Goal: Book appointment/travel/reservation

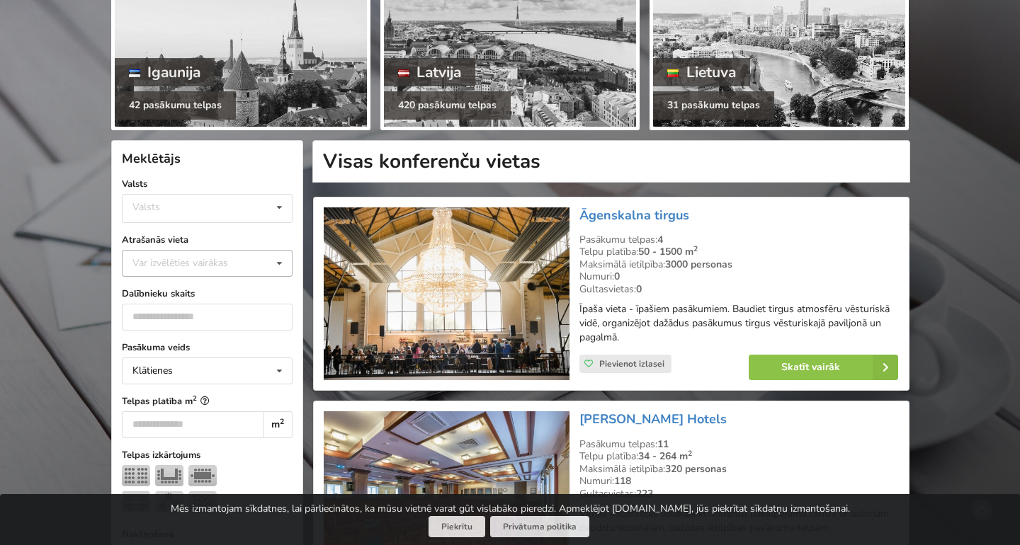
scroll to position [188, 0]
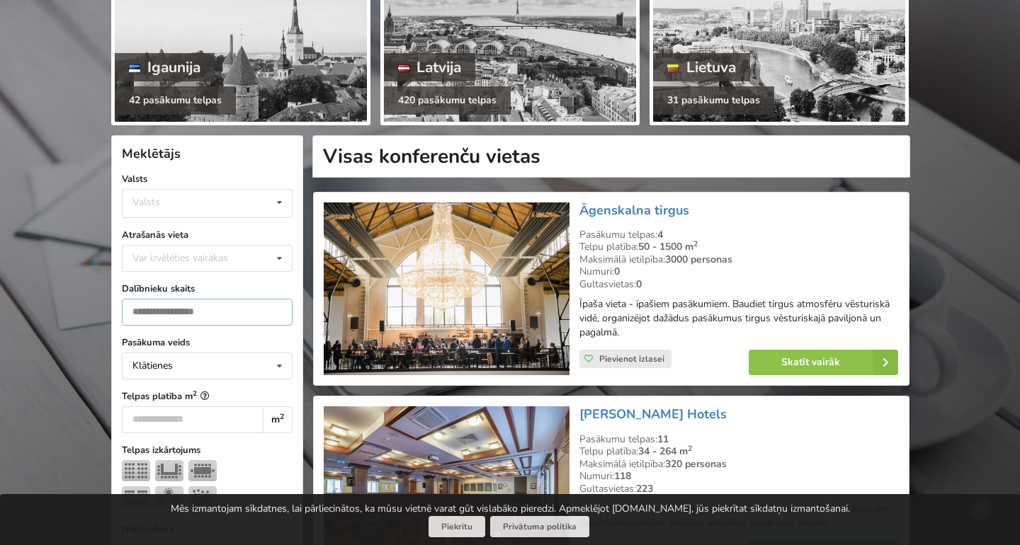
click at [254, 314] on input "number" at bounding box center [207, 312] width 171 height 27
type input "**"
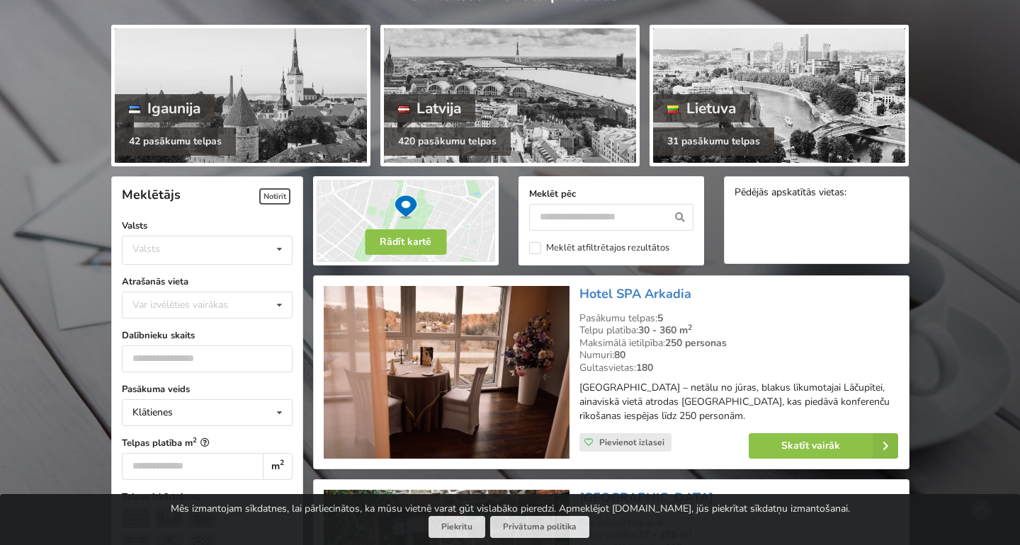
scroll to position [149, 0]
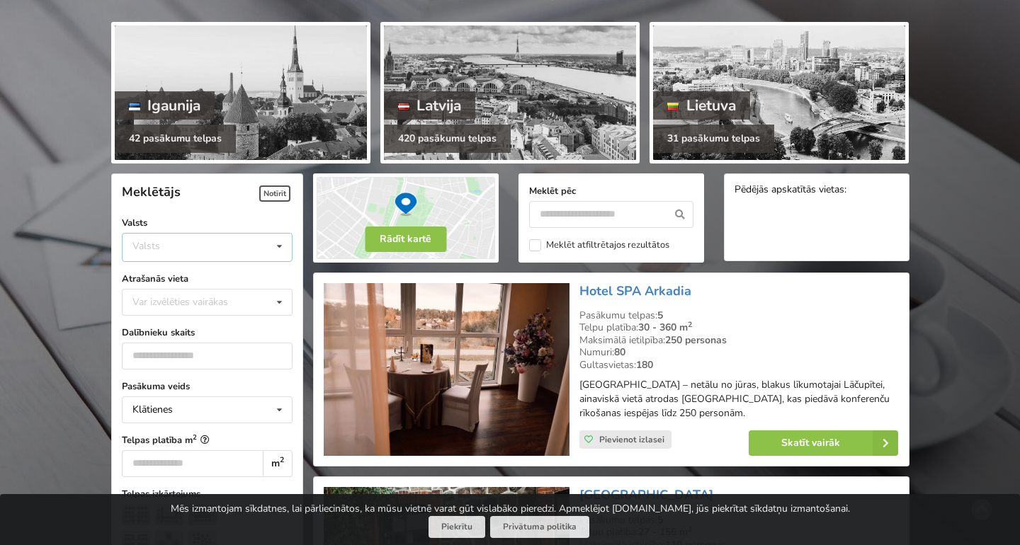
click at [250, 246] on div "Valsts Igaunija Latvija Lietuva" at bounding box center [207, 247] width 171 height 29
click at [219, 309] on div "Latvija" at bounding box center [206, 300] width 169 height 26
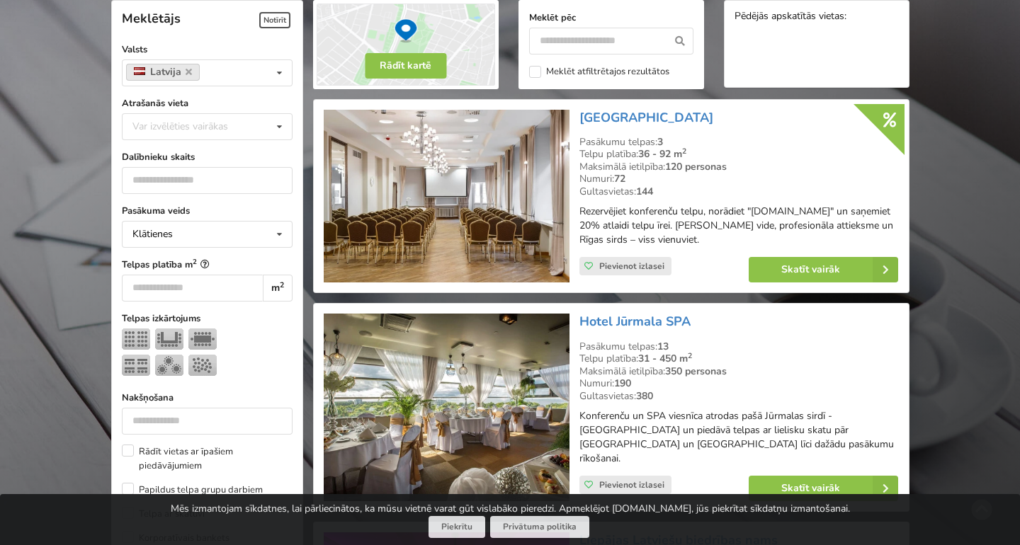
scroll to position [321, 0]
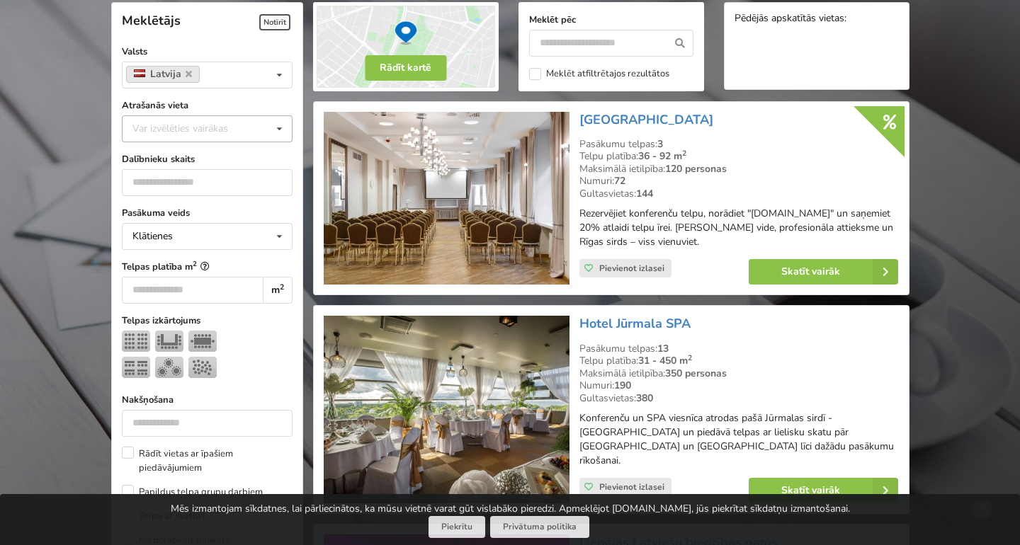
click at [275, 133] on icon at bounding box center [279, 129] width 21 height 26
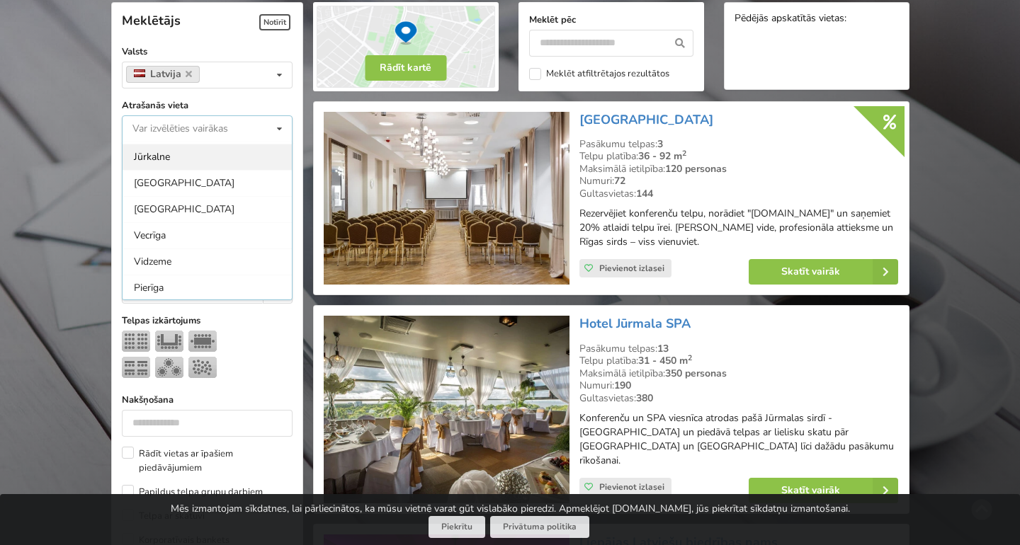
scroll to position [79, 0]
click at [207, 229] on div "Vecrīga" at bounding box center [206, 233] width 169 height 26
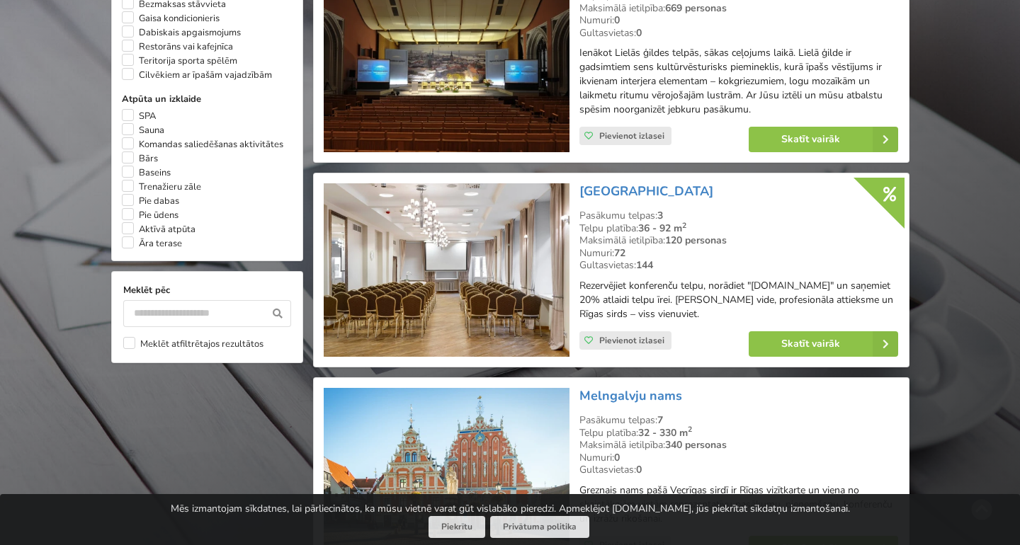
scroll to position [1141, 0]
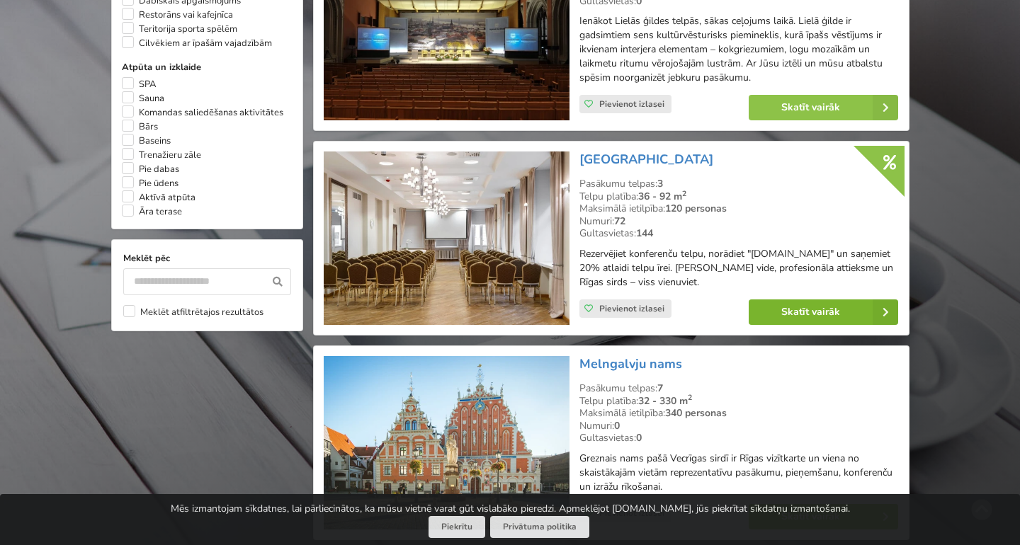
click at [890, 325] on icon at bounding box center [884, 311] width 25 height 25
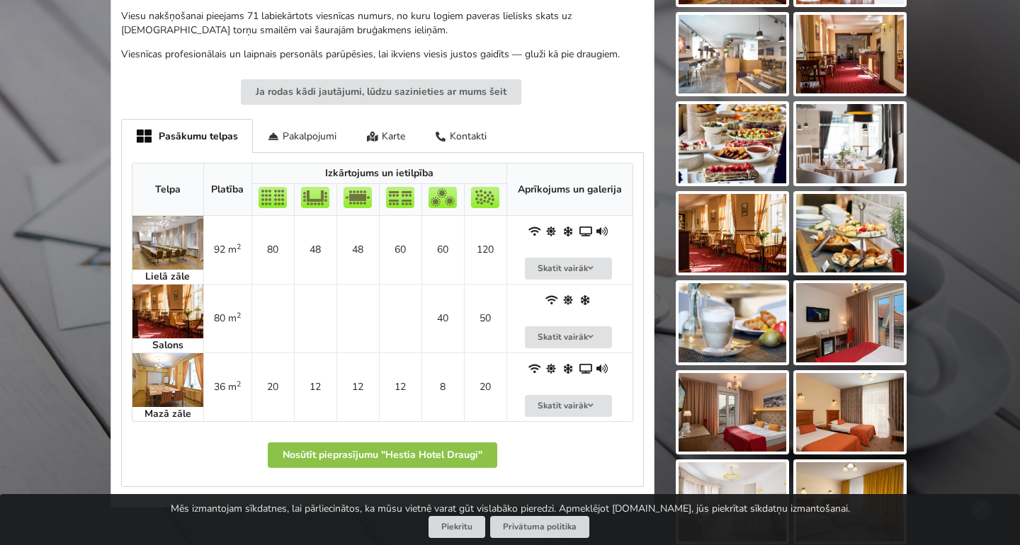
scroll to position [605, 0]
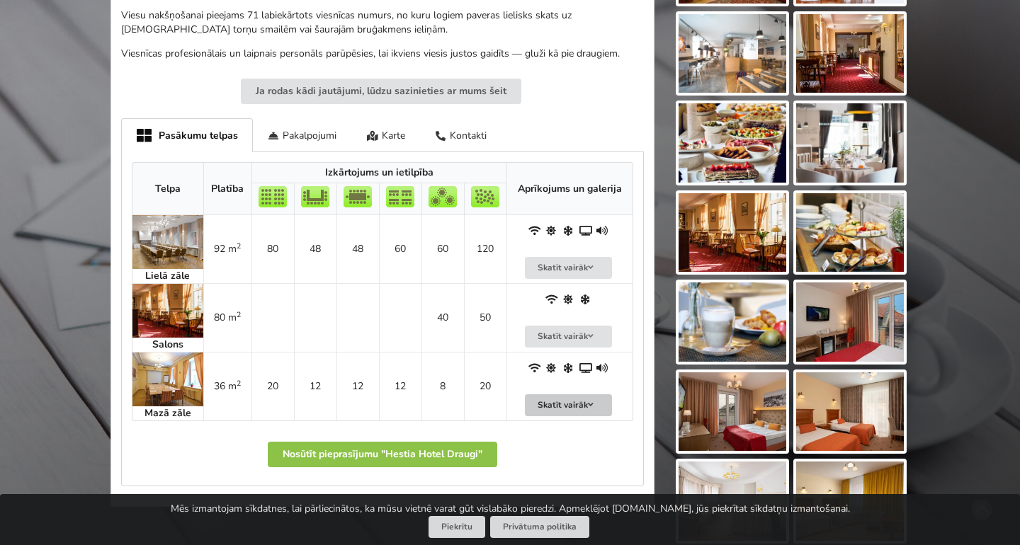
click at [570, 407] on button "Skatīt vairāk" at bounding box center [569, 405] width 88 height 22
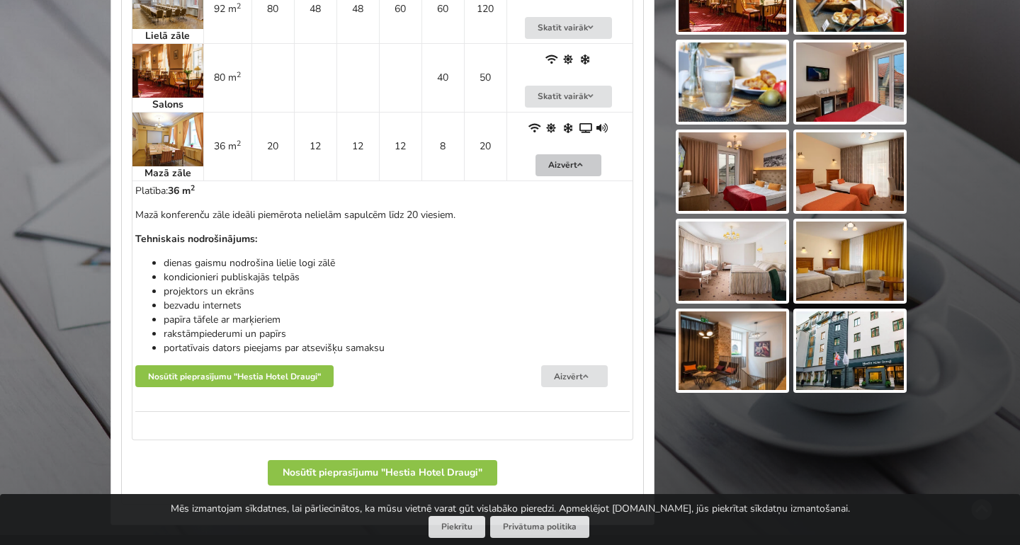
scroll to position [847, 0]
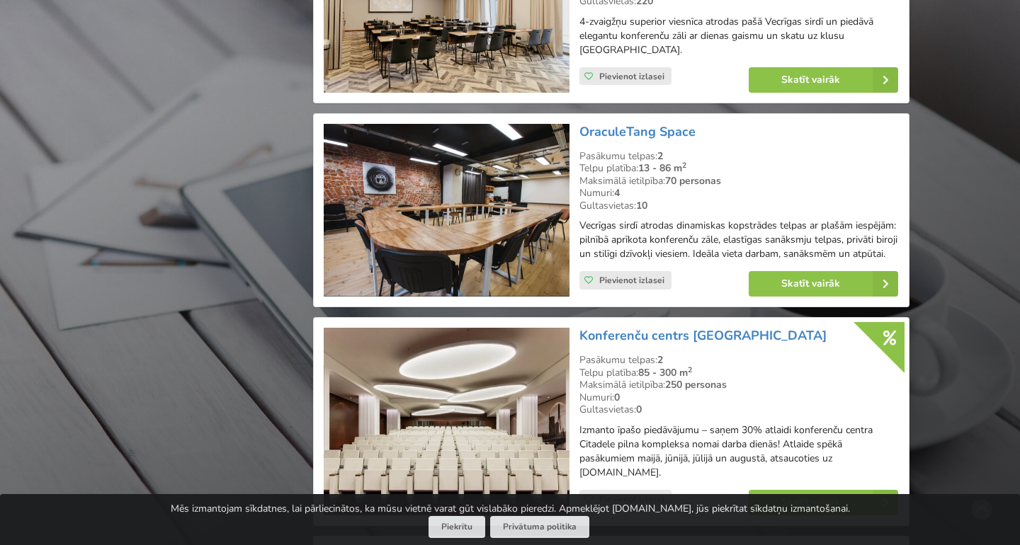
scroll to position [1795, 0]
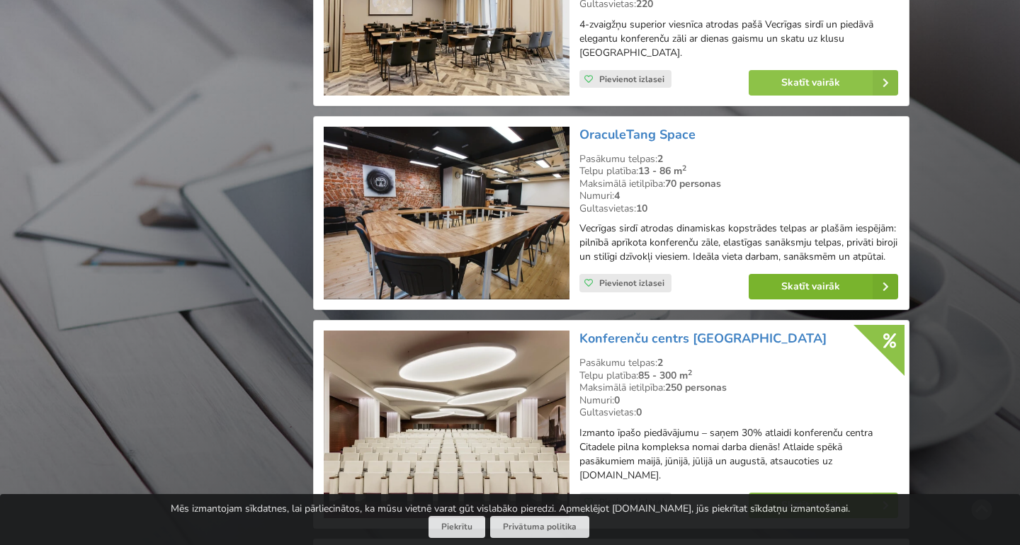
click at [793, 295] on link "Skatīt vairāk" at bounding box center [822, 286] width 149 height 25
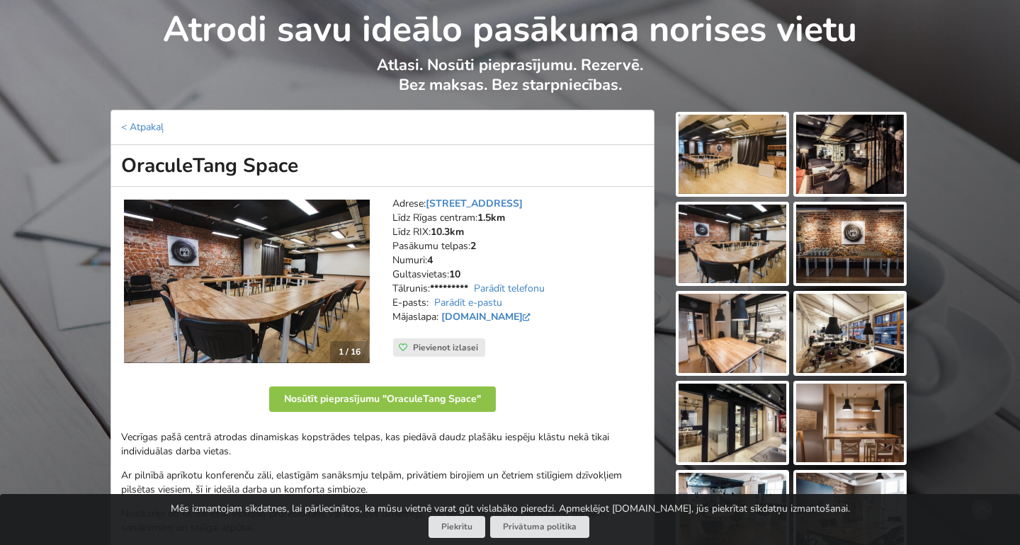
scroll to position [58, 0]
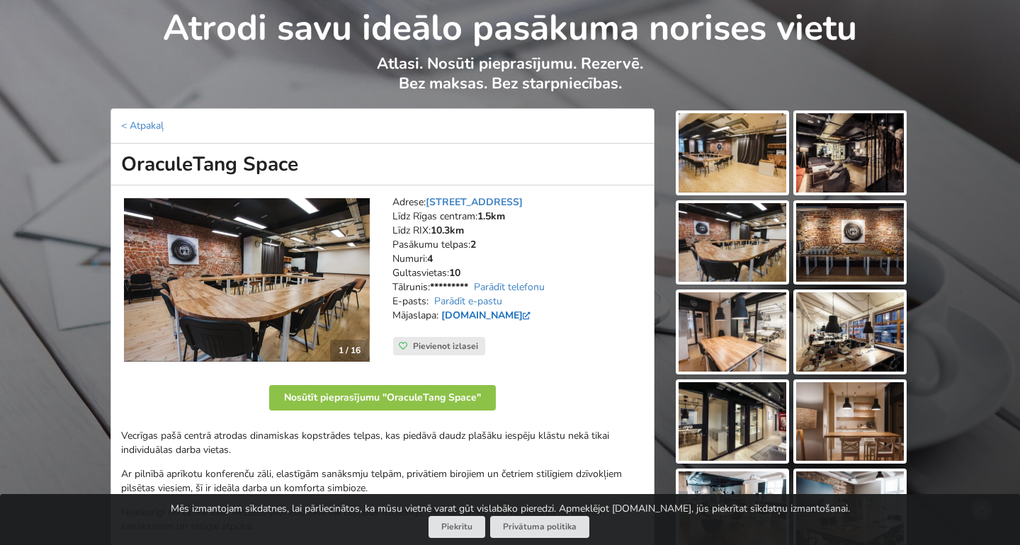
click at [530, 319] on link "[DOMAIN_NAME]" at bounding box center [487, 315] width 93 height 13
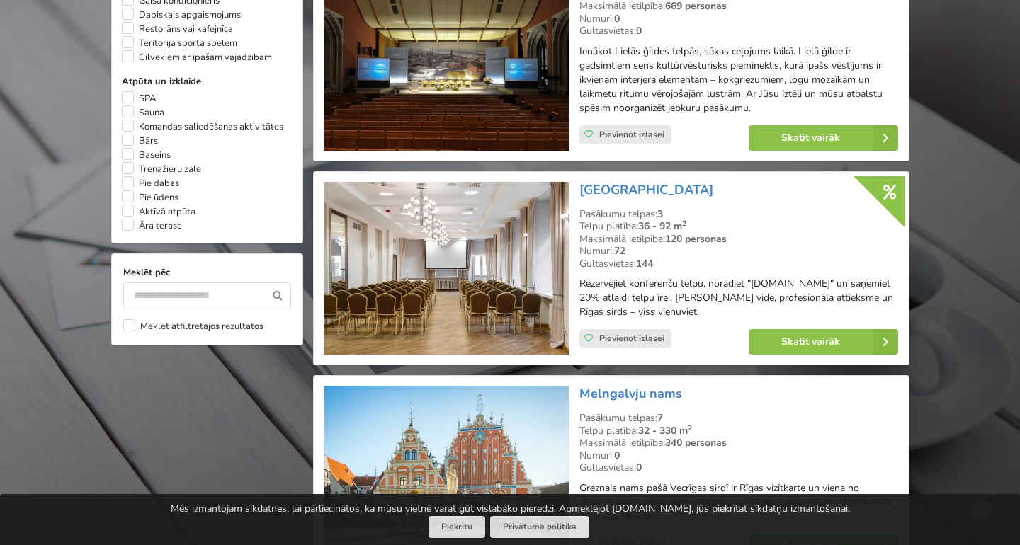
scroll to position [1125, 0]
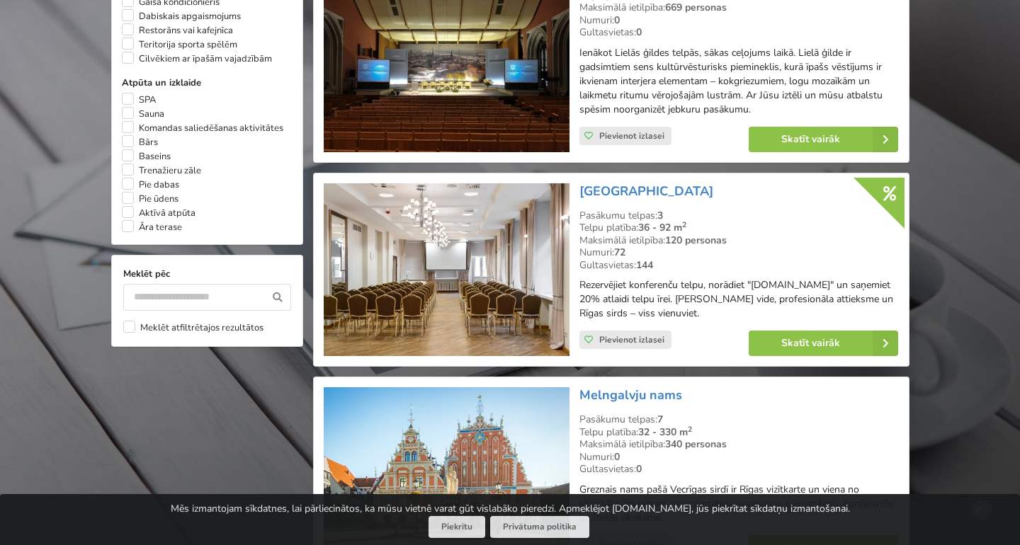
drag, startPoint x: 574, startPoint y: 193, endPoint x: 733, endPoint y: 323, distance: 205.2
click at [733, 323] on div "[GEOGRAPHIC_DATA] Pasākumu telpas: 3 Telpu platība: 36 - 92 m 2 Maksimālā ietil…" at bounding box center [738, 269] width 329 height 183
copy div "Hestia Hotel Draugi Pasākumu telpas: 3 Telpu platība: 36 - 92 m 2 Maksimālā iet…"
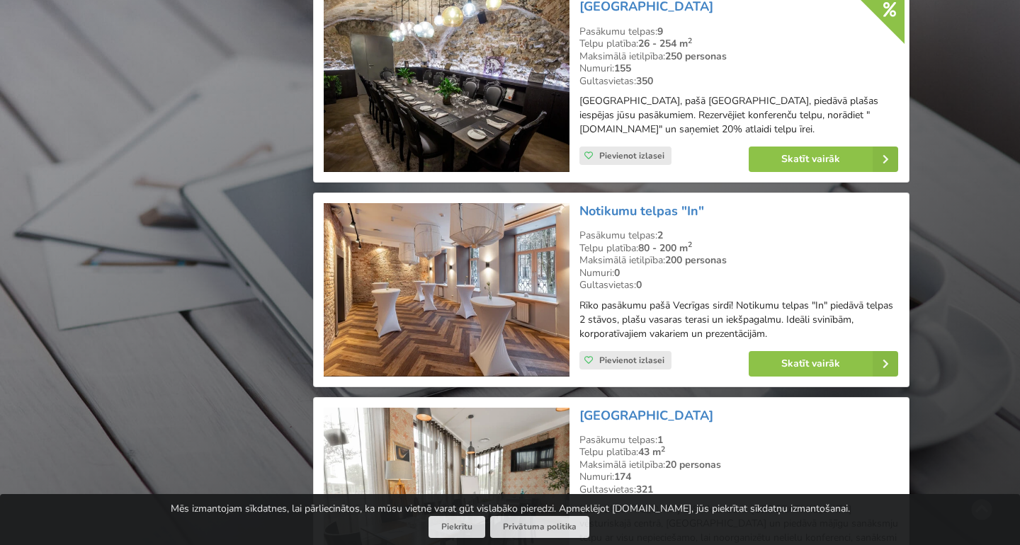
scroll to position [2533, 0]
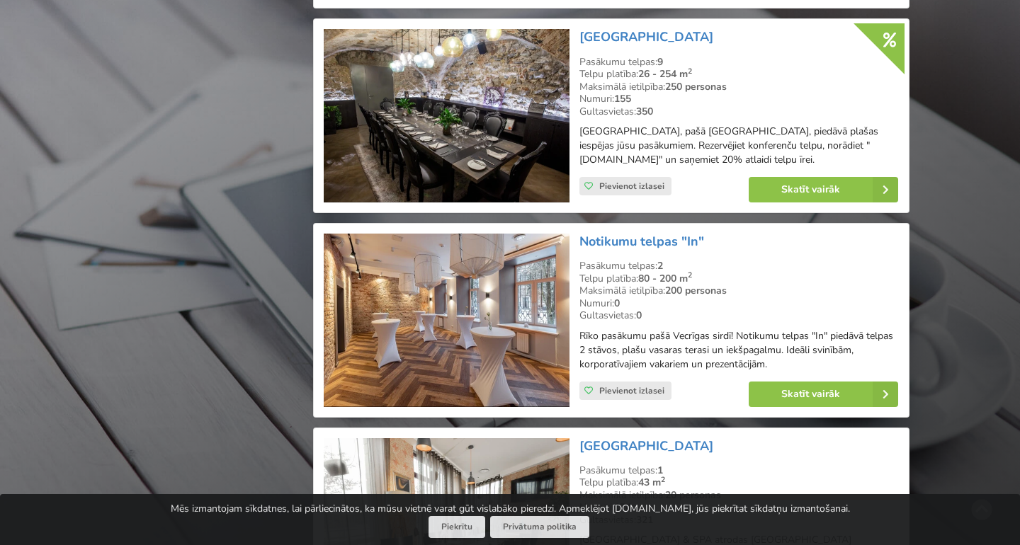
drag, startPoint x: 854, startPoint y: 174, endPoint x: 586, endPoint y: 33, distance: 302.8
click at [586, 33] on div "[GEOGRAPHIC_DATA] Pasākumu telpas: 9 Telpu platība: 26 - 254 m 2 Maksimālā ieti…" at bounding box center [611, 115] width 596 height 195
copy div "[GEOGRAPHIC_DATA] telpas: 9 Telpu platība: 26 - 254 m 2 Maksimālā ietilpība: 25…"
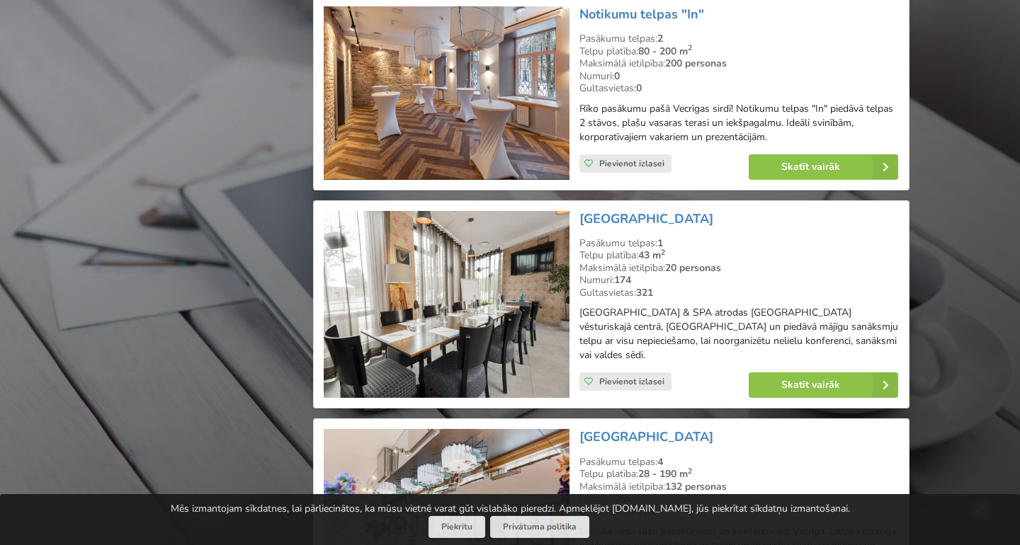
scroll to position [2760, 0]
click at [798, 181] on link "Skatīt vairāk" at bounding box center [822, 167] width 149 height 25
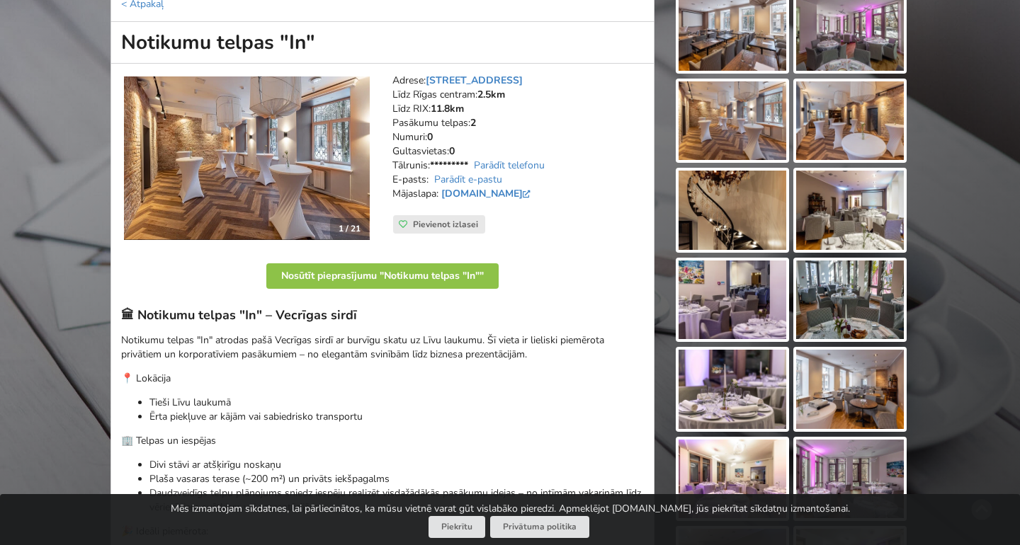
scroll to position [179, 0]
